Goal: Transaction & Acquisition: Purchase product/service

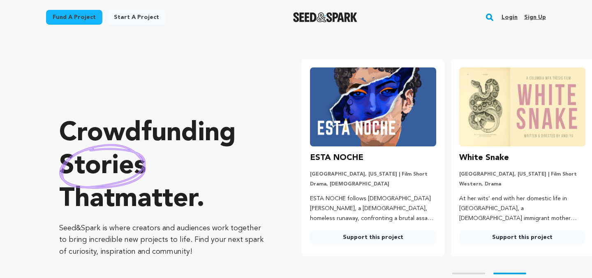
scroll to position [0, 156]
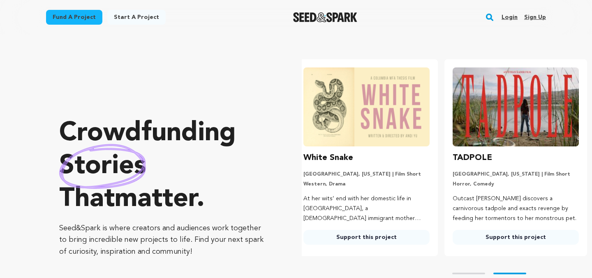
click at [68, 19] on link "Fund a project" at bounding box center [74, 17] width 56 height 15
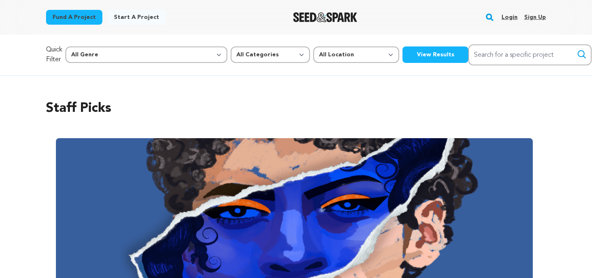
click at [475, 51] on input "Search for a specific project" at bounding box center [529, 54] width 123 height 21
type input "green room"
click at [577, 49] on button "Search" at bounding box center [582, 54] width 10 height 10
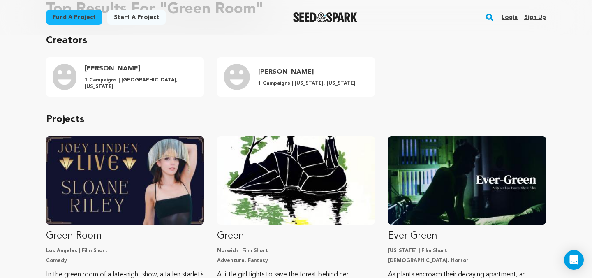
scroll to position [140, 0]
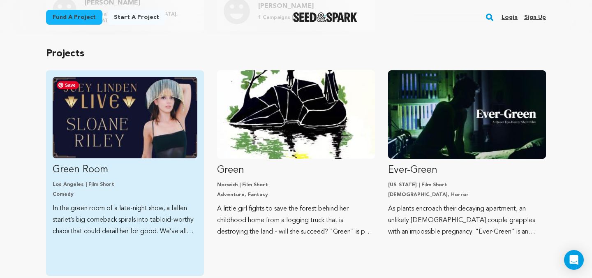
click at [159, 139] on img "Fund Green Room" at bounding box center [125, 117] width 145 height 81
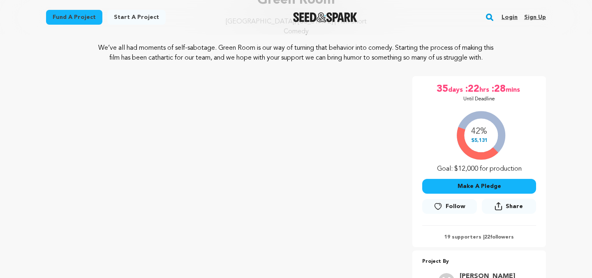
scroll to position [82, 0]
click at [479, 187] on button "Make A Pledge" at bounding box center [479, 185] width 114 height 15
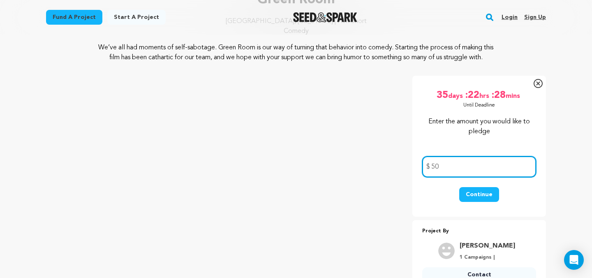
type input "50"
click at [459, 187] on button "Continue" at bounding box center [479, 194] width 40 height 15
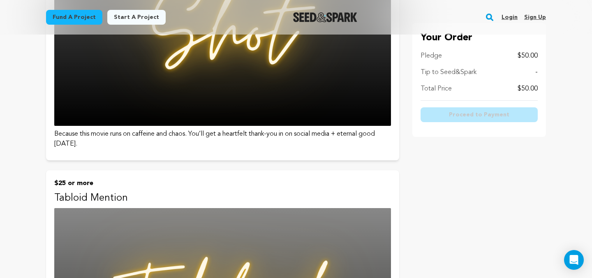
click at [259, 198] on p "Tabloid Mention" at bounding box center [222, 198] width 337 height 13
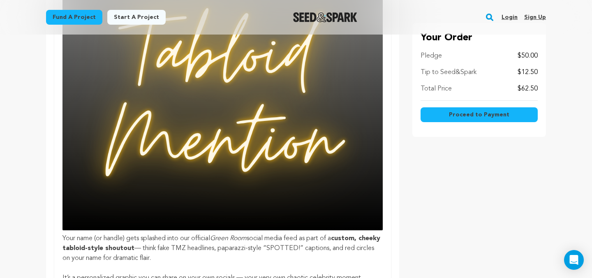
scroll to position [191, 0]
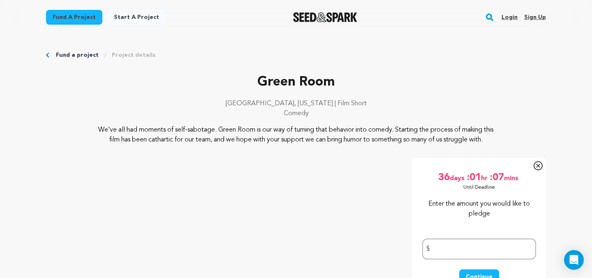
click at [509, 15] on link "Login" at bounding box center [510, 17] width 16 height 13
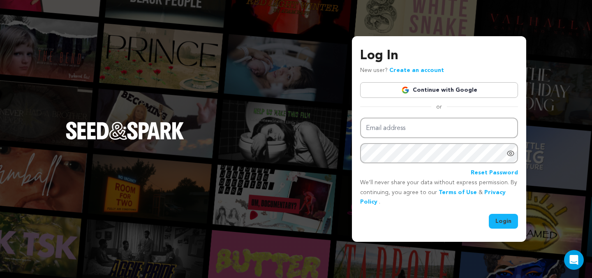
click at [418, 93] on link "Continue with Google" at bounding box center [439, 90] width 158 height 16
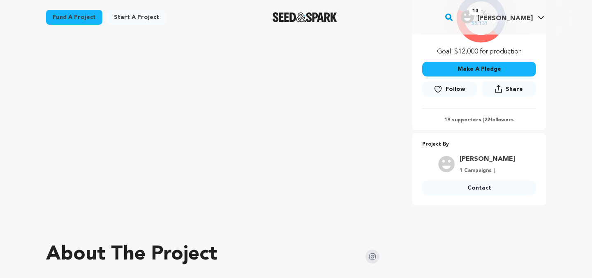
scroll to position [236, 0]
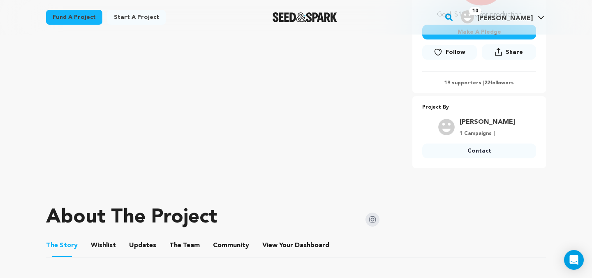
click at [221, 246] on button "Community" at bounding box center [231, 247] width 20 height 20
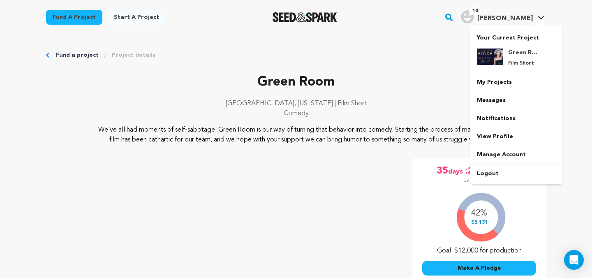
click at [535, 15] on link "10 Lisa G. Lisa G." at bounding box center [502, 16] width 87 height 15
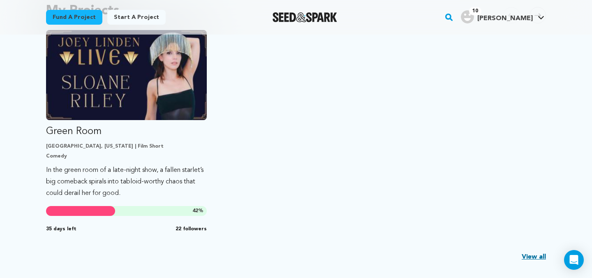
scroll to position [199, 0]
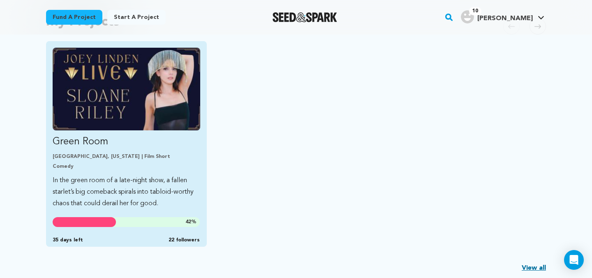
click at [162, 178] on p "In the green room of a late-night show, a fallen starlet’s big comeback spirals…" at bounding box center [127, 192] width 148 height 35
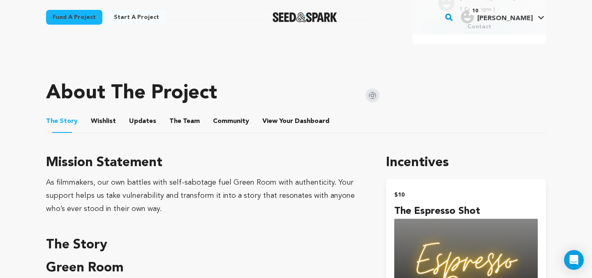
scroll to position [361, 0]
click at [283, 119] on span "View Your Dashboard" at bounding box center [296, 121] width 69 height 10
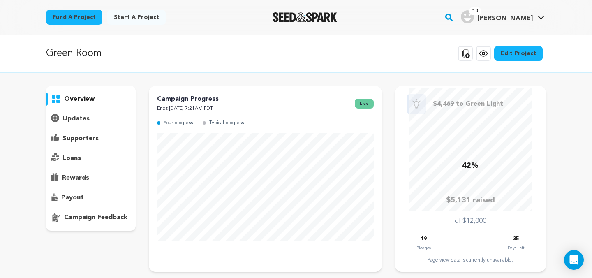
click at [70, 136] on p "supporters" at bounding box center [81, 139] width 36 height 10
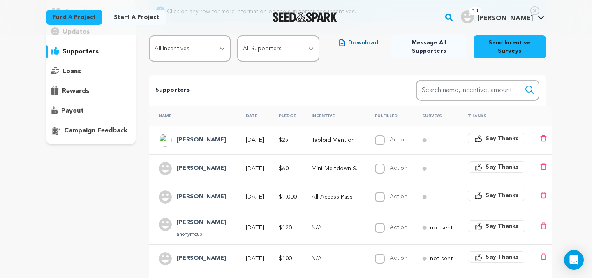
scroll to position [359, 0]
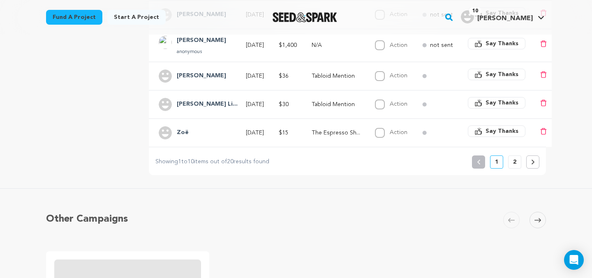
click at [513, 167] on button "2" at bounding box center [514, 161] width 13 height 13
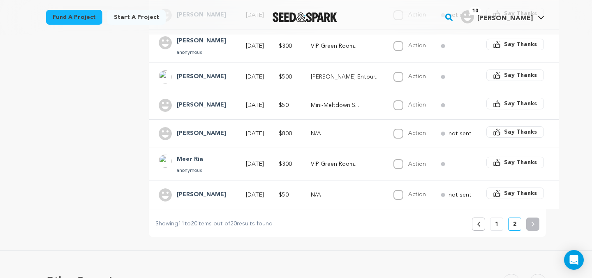
scroll to position [294, 0]
